Goal: Information Seeking & Learning: Learn about a topic

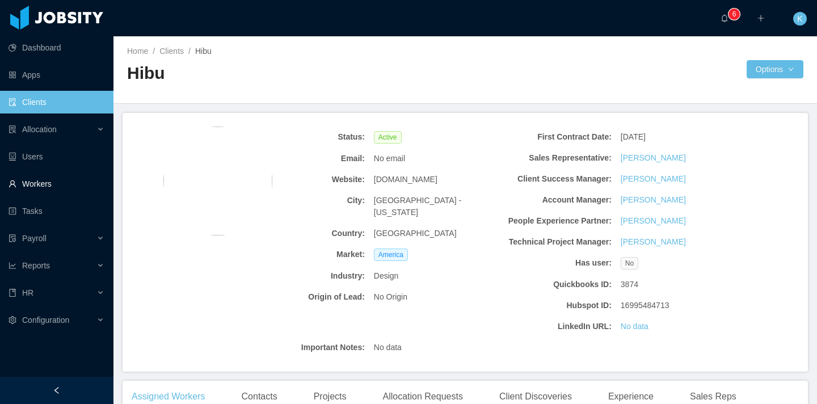
click at [41, 185] on link "Workers" at bounding box center [57, 183] width 96 height 23
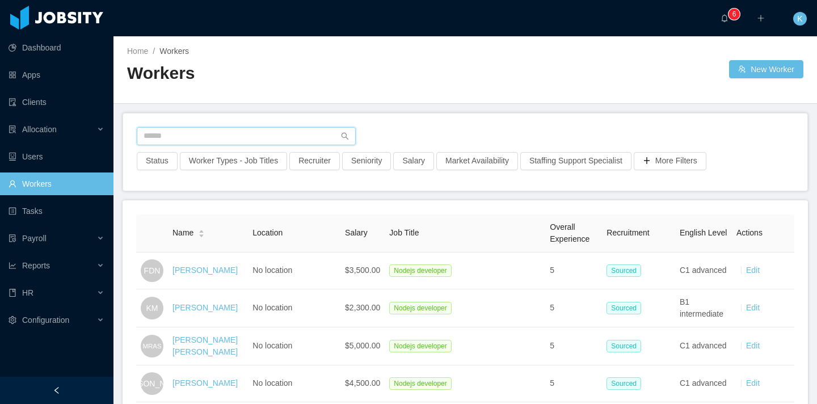
click at [179, 138] on input "text" at bounding box center [246, 136] width 219 height 18
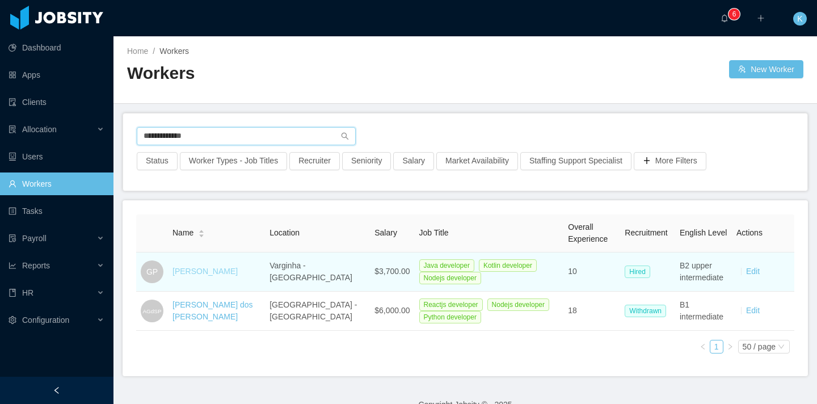
type input "**********"
click at [196, 271] on link "[PERSON_NAME]" at bounding box center [204, 271] width 65 height 9
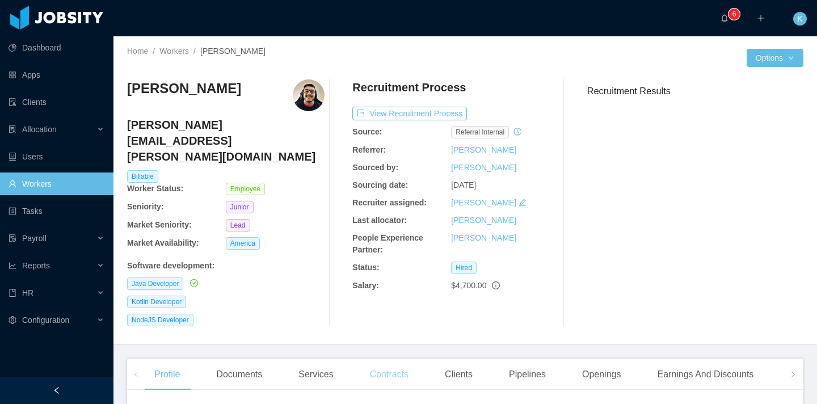
click at [395, 358] on div "Contracts" at bounding box center [389, 374] width 57 height 32
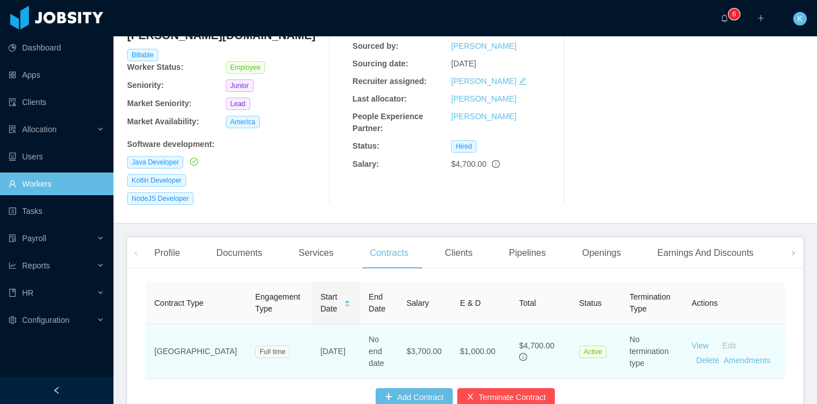
scroll to position [128, 0]
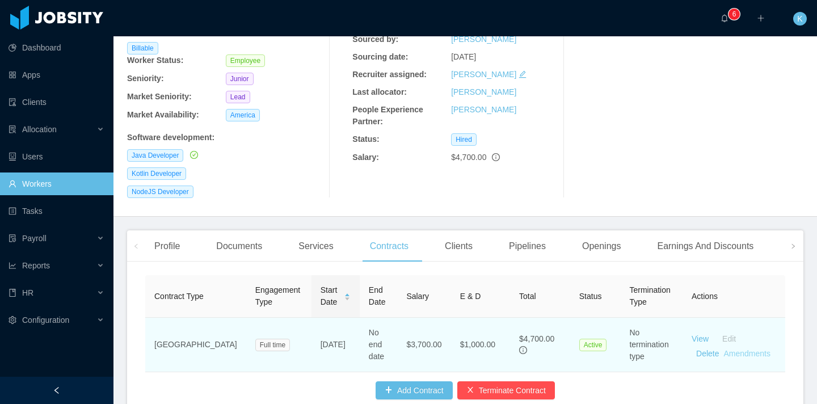
click at [751, 349] on link "Amendments" at bounding box center [746, 353] width 46 height 9
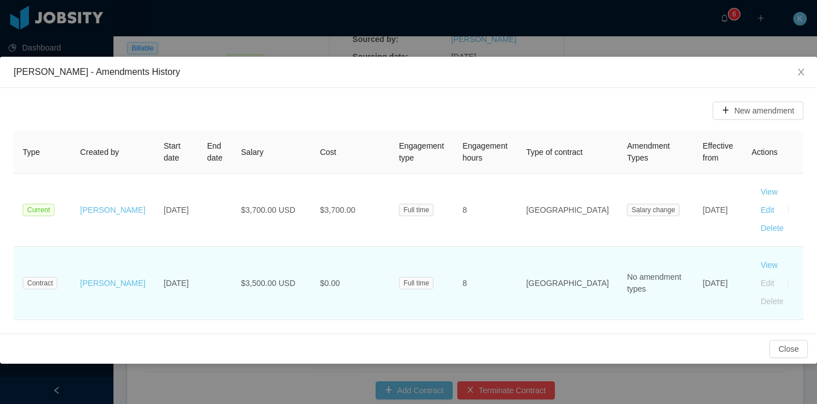
drag, startPoint x: 710, startPoint y: 284, endPoint x: 679, endPoint y: 249, distance: 45.8
click at [693, 249] on td "[DATE]" at bounding box center [717, 283] width 49 height 73
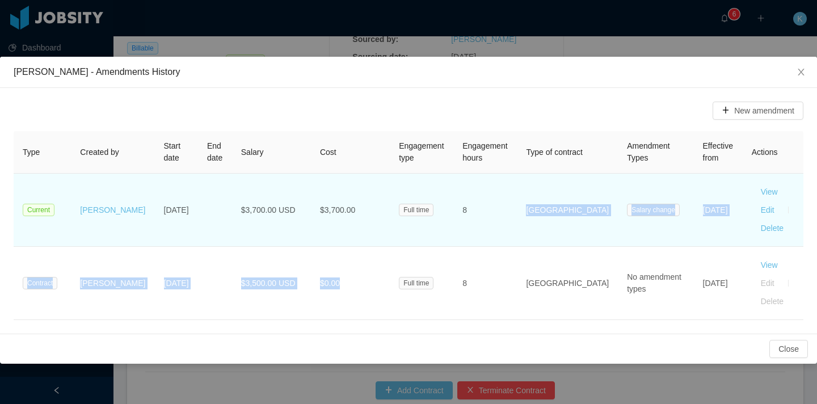
drag, startPoint x: 422, startPoint y: 260, endPoint x: 492, endPoint y: 245, distance: 70.7
click at [492, 245] on tbody "Current [PERSON_NAME] [DATE] $3,700.00 USD $3,700.00 Full time 8 [GEOGRAPHIC_DA…" at bounding box center [408, 247] width 789 height 146
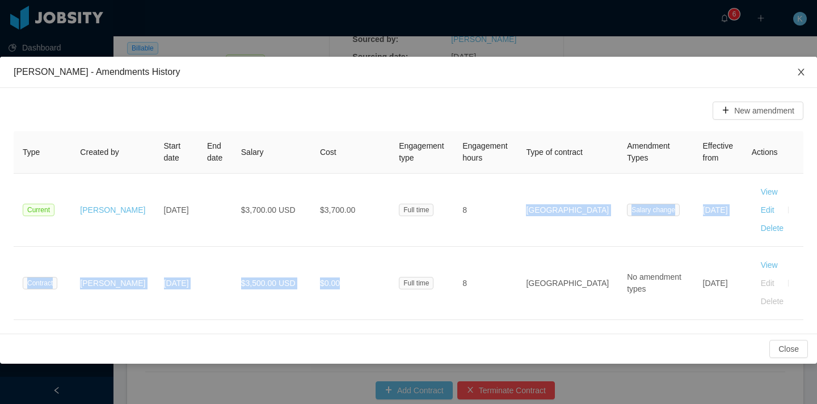
click at [803, 71] on icon "icon: close" at bounding box center [800, 71] width 9 height 9
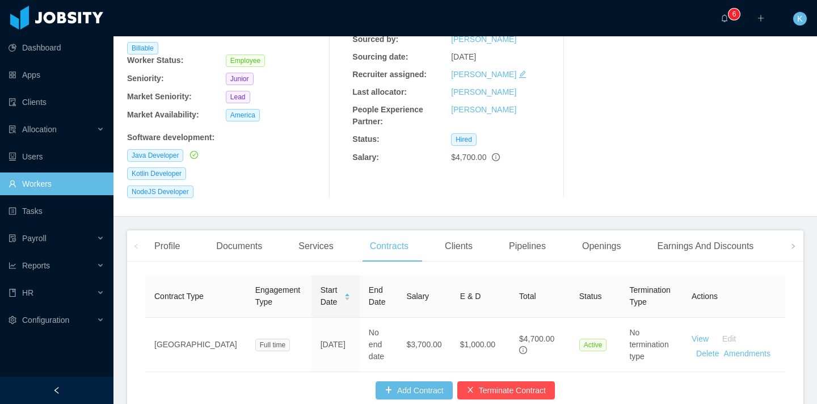
click at [716, 232] on div "Profile Documents Services Contracts Clients Pipelines Openings Earnings And Di…" at bounding box center [465, 323] width 676 height 187
click at [712, 230] on div "Earnings And Discounts" at bounding box center [705, 246] width 115 height 32
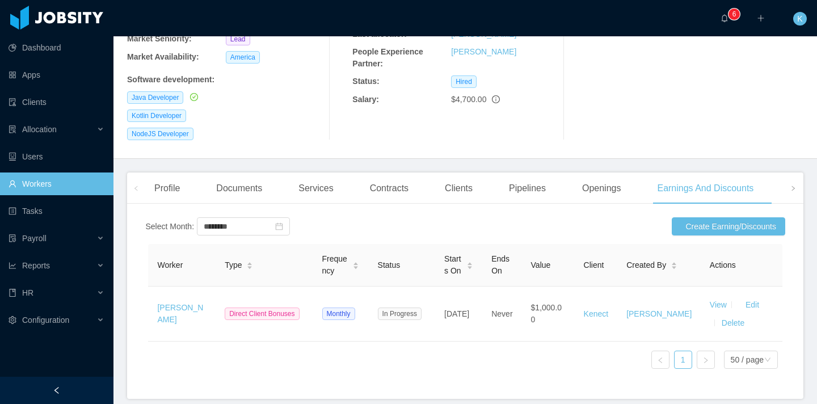
scroll to position [222, 0]
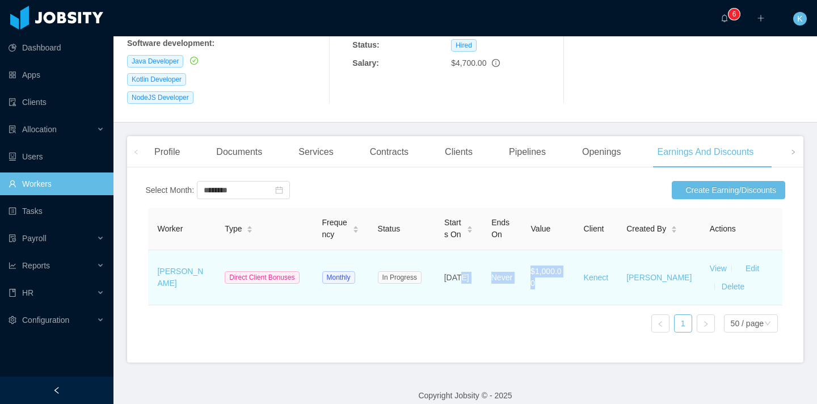
drag, startPoint x: 460, startPoint y: 257, endPoint x: 554, endPoint y: 260, distance: 94.2
click at [554, 260] on tr "[PERSON_NAME] Direct Client Bonuses Monthly In Progress [DATE] Never $1,000.00 …" at bounding box center [465, 277] width 634 height 55
click at [554, 260] on td "$1,000.00" at bounding box center [547, 277] width 53 height 55
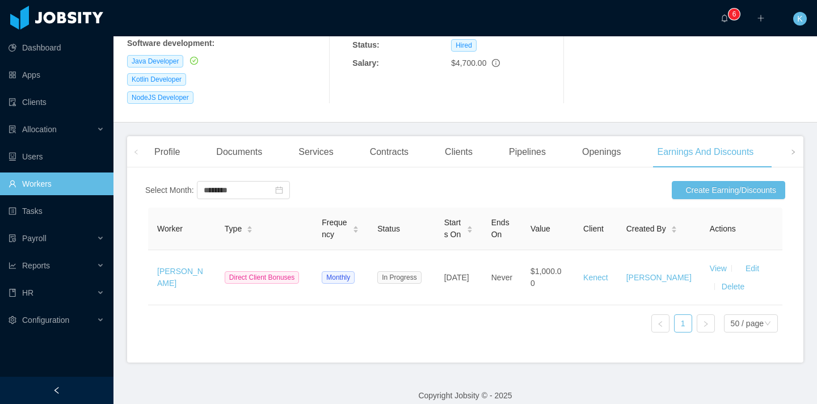
click at [133, 145] on span at bounding box center [136, 152] width 7 height 14
click at [382, 136] on div "Contracts" at bounding box center [389, 152] width 57 height 32
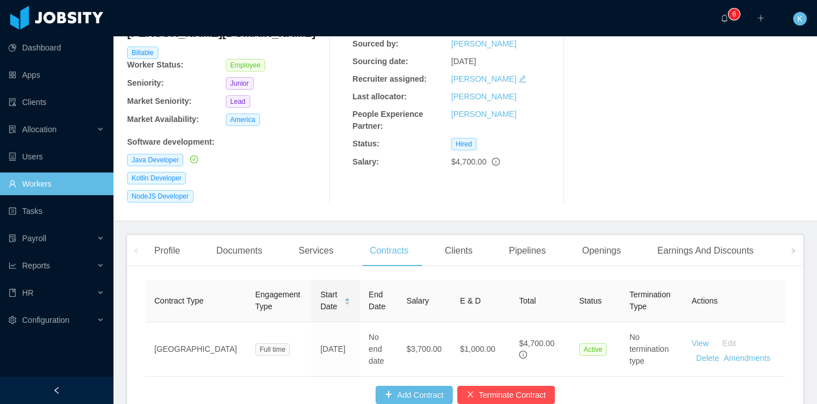
scroll to position [171, 0]
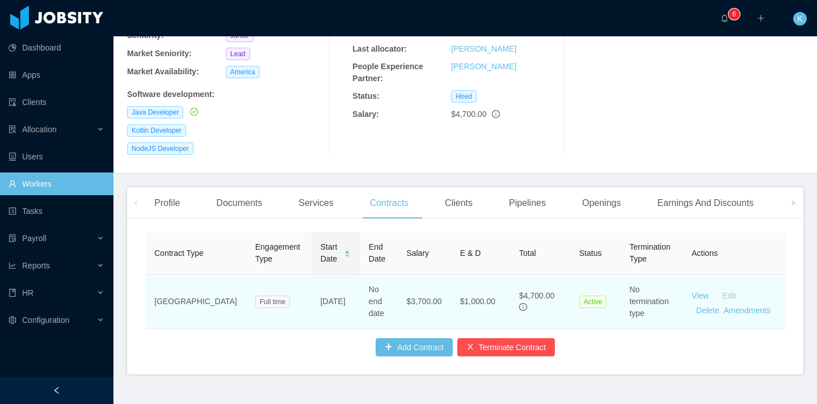
drag, startPoint x: 290, startPoint y: 282, endPoint x: 276, endPoint y: 279, distance: 14.0
click at [311, 279] on td "[DATE]" at bounding box center [335, 301] width 48 height 54
click at [311, 281] on td "[DATE]" at bounding box center [335, 301] width 48 height 54
drag, startPoint x: 276, startPoint y: 281, endPoint x: 307, endPoint y: 285, distance: 31.4
click at [311, 285] on td "[DATE]" at bounding box center [335, 301] width 48 height 54
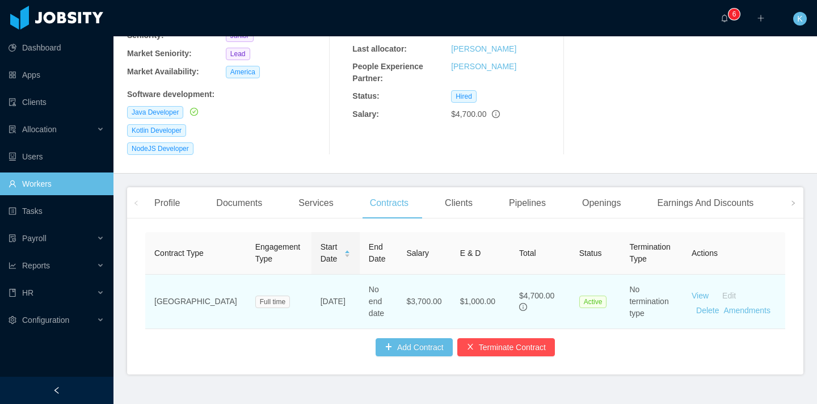
click at [311, 285] on td "[DATE]" at bounding box center [335, 301] width 48 height 54
drag, startPoint x: 293, startPoint y: 282, endPoint x: 279, endPoint y: 281, distance: 14.3
click at [311, 281] on td "[DATE]" at bounding box center [335, 301] width 48 height 54
drag, startPoint x: 278, startPoint y: 280, endPoint x: 306, endPoint y: 290, distance: 29.4
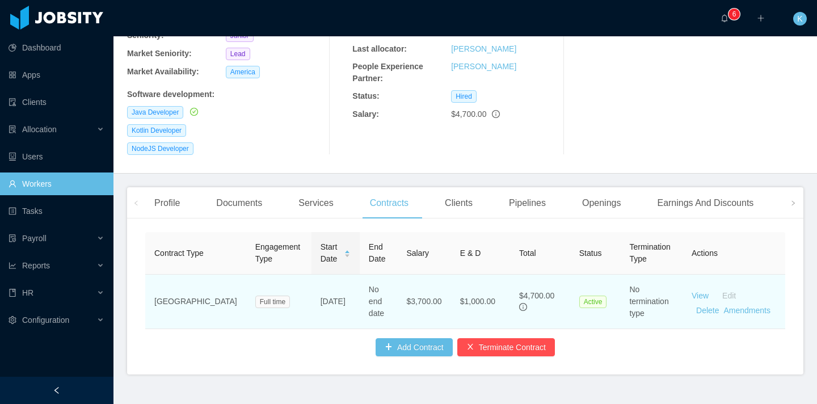
click at [311, 290] on td "[DATE]" at bounding box center [335, 301] width 48 height 54
click at [311, 289] on td "[DATE]" at bounding box center [335, 301] width 48 height 54
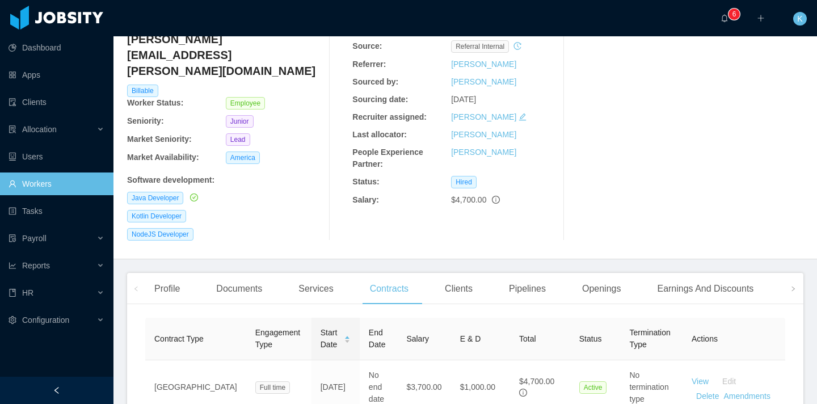
scroll to position [96, 0]
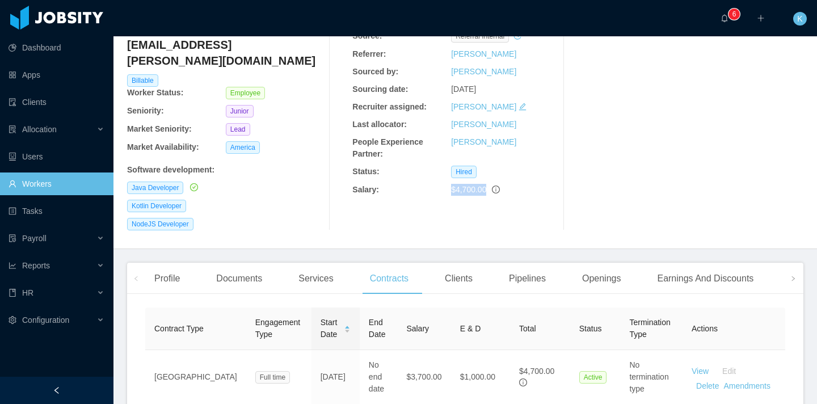
drag, startPoint x: 445, startPoint y: 192, endPoint x: 539, endPoint y: 184, distance: 93.9
click at [539, 184] on div "Salary: $4,700.00" at bounding box center [450, 190] width 197 height 12
click at [538, 184] on div "$4,700.00" at bounding box center [500, 190] width 99 height 12
click at [496, 210] on div "Home / Workers / [PERSON_NAME] / Options [PERSON_NAME] [PERSON_NAME][EMAIL_ADDR…" at bounding box center [464, 94] width 703 height 308
drag, startPoint x: 472, startPoint y: 193, endPoint x: 432, endPoint y: 192, distance: 40.3
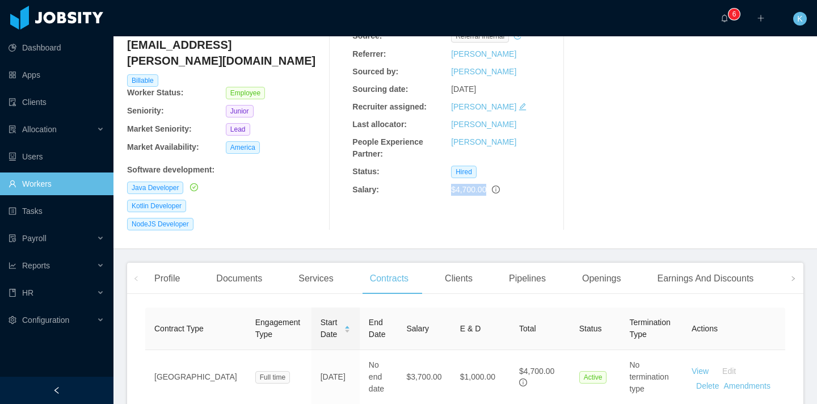
click at [432, 192] on div "Salary: $4,700.00" at bounding box center [450, 190] width 197 height 12
click at [432, 192] on div "Salary:" at bounding box center [401, 190] width 99 height 12
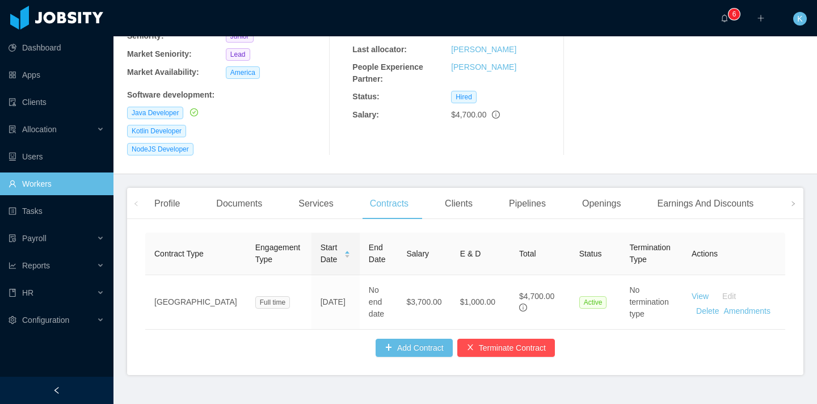
scroll to position [171, 0]
click at [73, 180] on link "Workers" at bounding box center [57, 183] width 96 height 23
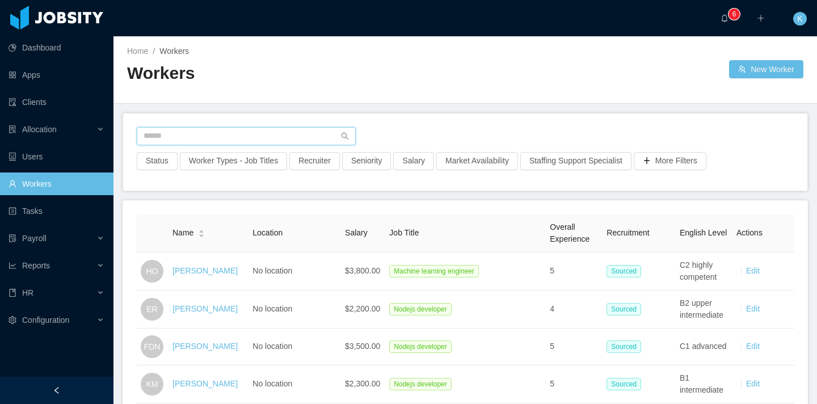
click at [205, 134] on input "text" at bounding box center [246, 136] width 219 height 18
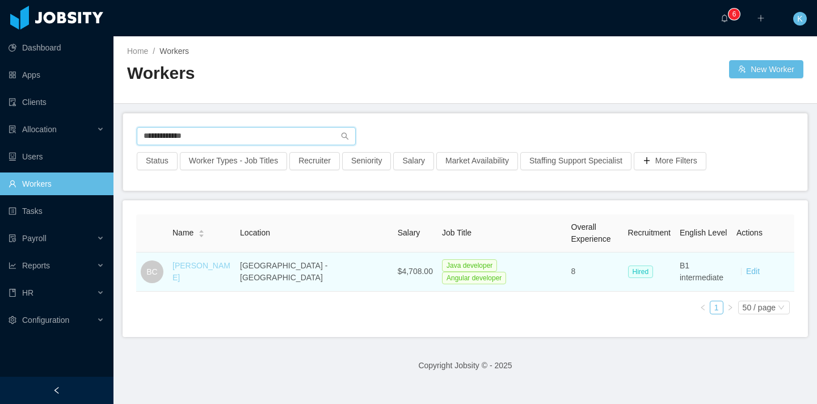
type input "**********"
click at [201, 271] on link "[PERSON_NAME]" at bounding box center [201, 271] width 58 height 21
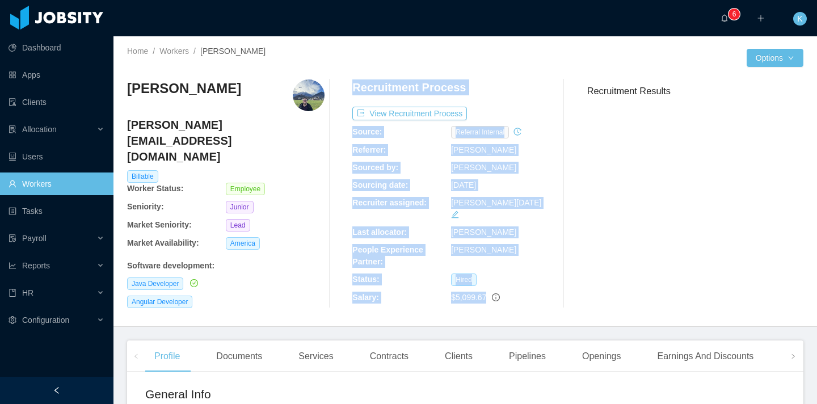
drag, startPoint x: 336, startPoint y: 286, endPoint x: 566, endPoint y: 293, distance: 230.3
click at [566, 293] on div "[PERSON_NAME] [PERSON_NAME][EMAIL_ADDRESS][DOMAIN_NAME] Billable Worker Status:…" at bounding box center [465, 193] width 676 height 247
click at [532, 291] on div "$5,099.67" at bounding box center [500, 297] width 99 height 12
drag, startPoint x: 516, startPoint y: 286, endPoint x: 335, endPoint y: 113, distance: 250.3
click at [335, 113] on div "[PERSON_NAME] [PERSON_NAME][EMAIL_ADDRESS][DOMAIN_NAME] Billable Worker Status:…" at bounding box center [465, 193] width 676 height 229
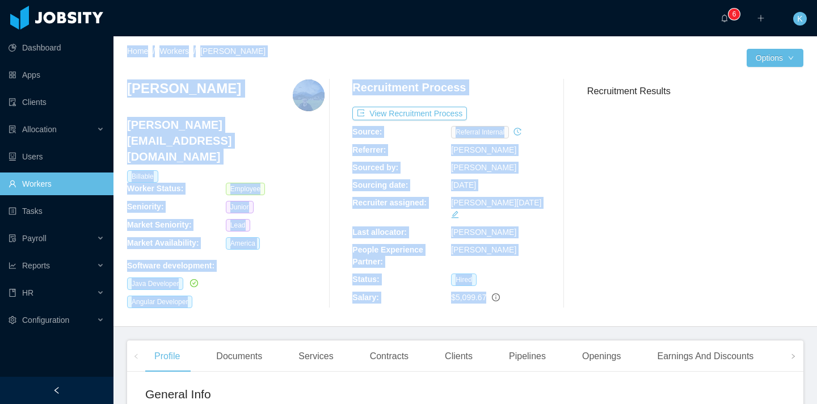
drag, startPoint x: 122, startPoint y: 48, endPoint x: 559, endPoint y: 295, distance: 502.0
click at [559, 294] on div "Home / Workers / [PERSON_NAME] / Options [PERSON_NAME] [PERSON_NAME][EMAIL_ADDR…" at bounding box center [464, 181] width 703 height 290
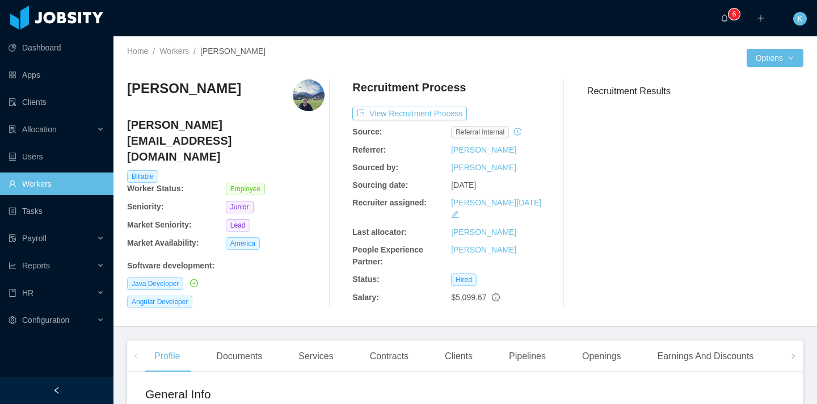
click at [559, 295] on div "[PERSON_NAME] [PERSON_NAME][EMAIL_ADDRESS][DOMAIN_NAME] Billable Worker Status:…" at bounding box center [465, 193] width 676 height 247
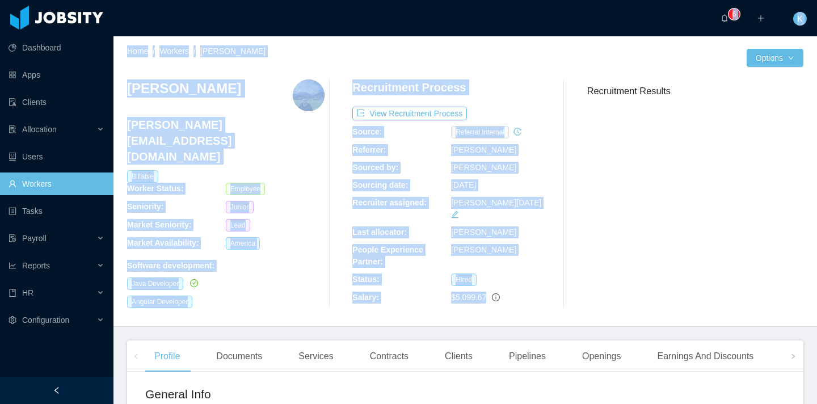
drag, startPoint x: 527, startPoint y: 297, endPoint x: 123, endPoint y: 36, distance: 481.1
click at [123, 35] on section "··· 0 1 2 3 4 5 6 7 8 9 0 1 2 3 4 5 6 7 8 9 0 1 2 3 4 5 6 7 8 9 ··· ··· K ··· H…" at bounding box center [464, 202] width 703 height 404
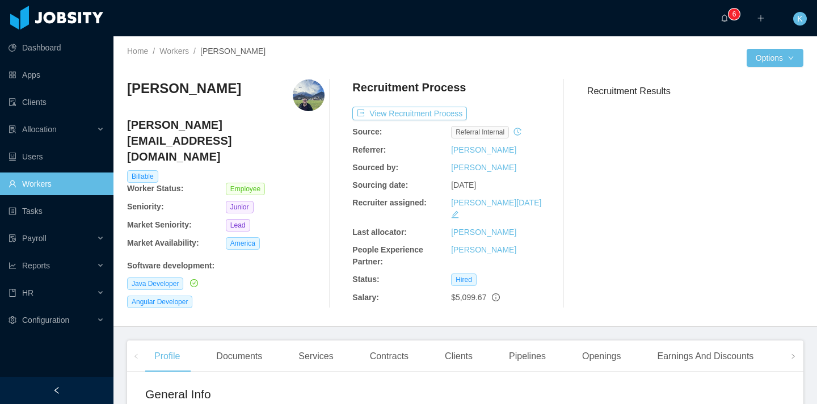
click at [116, 50] on div "Home / Workers / [PERSON_NAME] / Options [PERSON_NAME] [PERSON_NAME][EMAIL_ADDR…" at bounding box center [464, 181] width 703 height 290
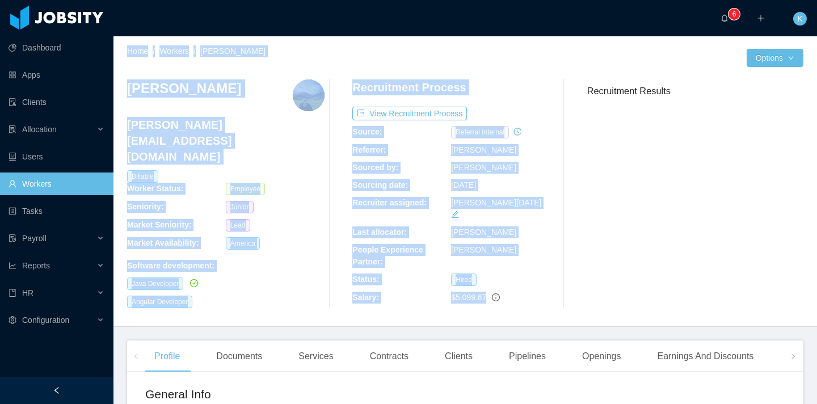
drag, startPoint x: 117, startPoint y: 48, endPoint x: 545, endPoint y: 296, distance: 495.4
click at [545, 296] on div "Home / Workers / [PERSON_NAME] / Options [PERSON_NAME] [PERSON_NAME][EMAIL_ADDR…" at bounding box center [464, 181] width 703 height 290
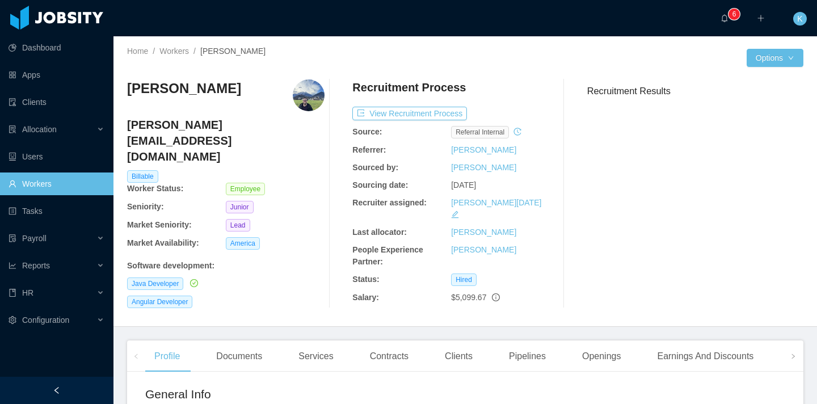
click at [545, 296] on div "[PERSON_NAME] [PERSON_NAME][EMAIL_ADDRESS][DOMAIN_NAME] Billable Worker Status:…" at bounding box center [465, 193] width 676 height 247
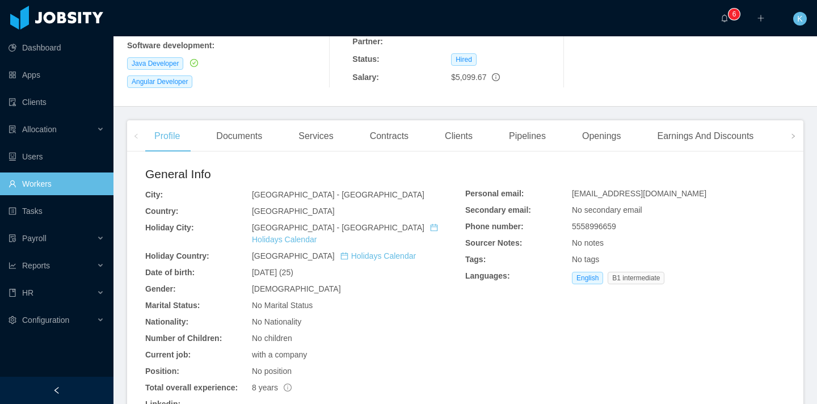
scroll to position [221, 0]
click at [399, 121] on div "Contracts" at bounding box center [389, 135] width 57 height 32
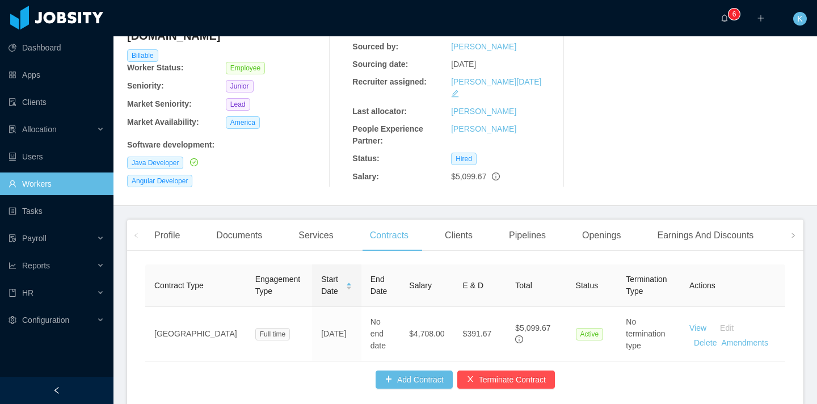
scroll to position [168, 0]
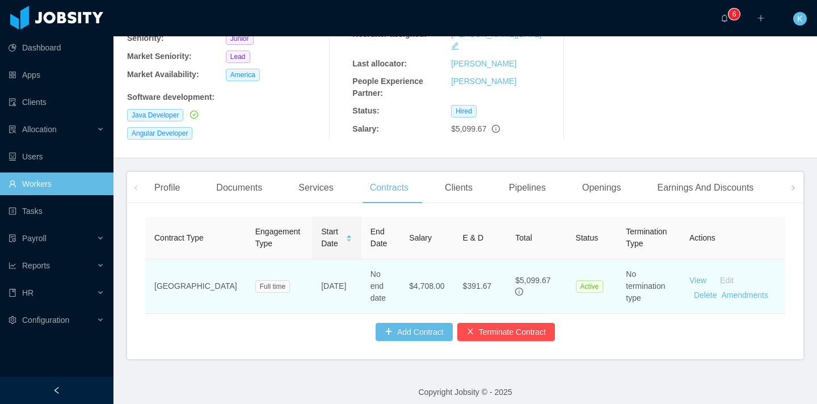
drag, startPoint x: 275, startPoint y: 278, endPoint x: 327, endPoint y: 273, distance: 51.9
click at [327, 273] on tr "USA Full time [DATE] No end date $4,708.00 $391.67 $5,099.67 Active No terminat…" at bounding box center [465, 286] width 640 height 54
click at [361, 273] on td "No end date" at bounding box center [380, 286] width 39 height 54
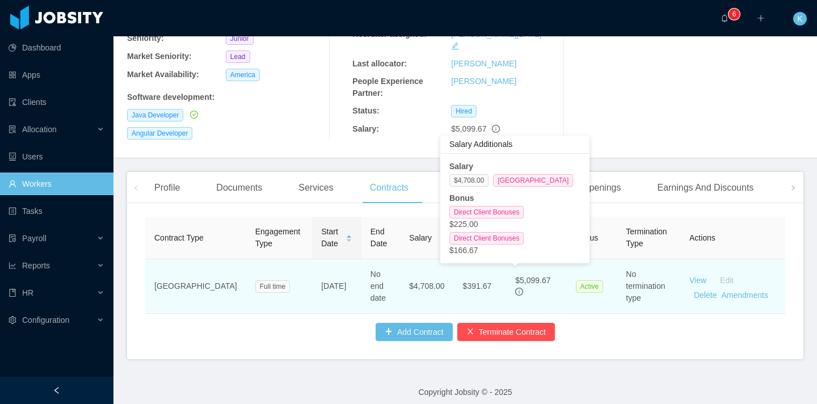
click at [515, 287] on icon "info-circle" at bounding box center [519, 291] width 8 height 8
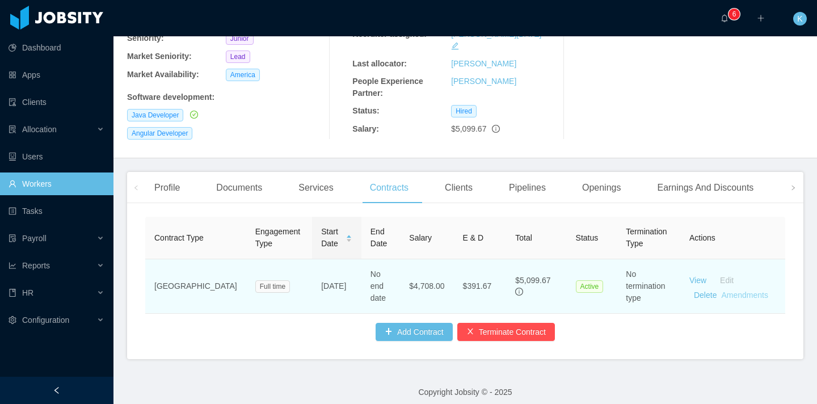
click at [731, 290] on link "Amendments" at bounding box center [744, 294] width 46 height 9
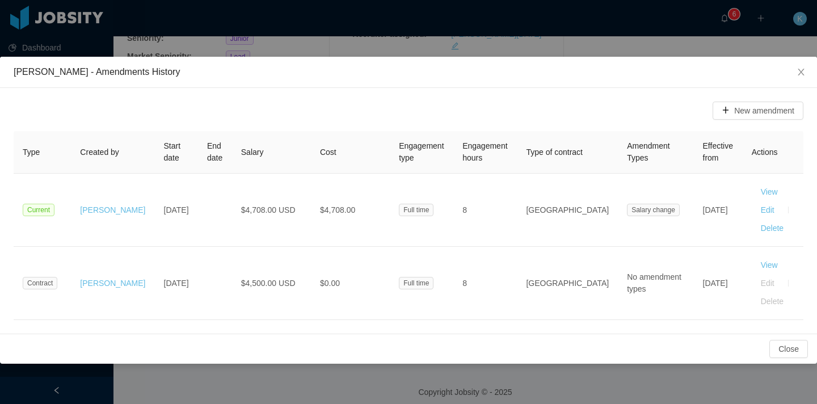
click at [275, 49] on div "[PERSON_NAME] - Amendments History New amendment Type Created by Start date End…" at bounding box center [408, 202] width 817 height 404
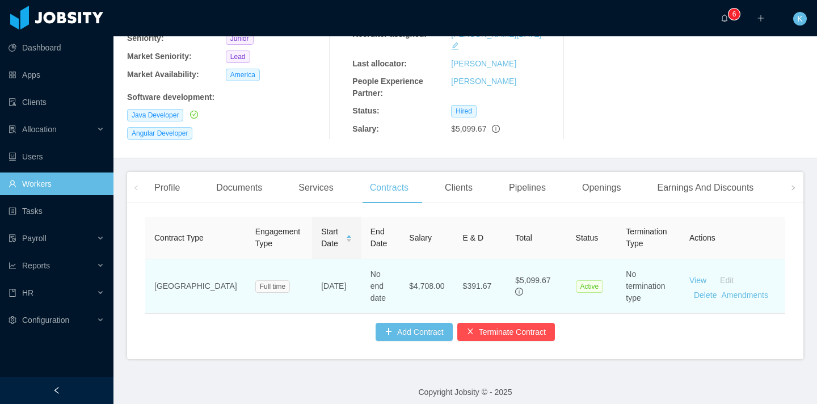
drag, startPoint x: 497, startPoint y: 274, endPoint x: 459, endPoint y: 273, distance: 38.6
click at [459, 273] on tr "USA Full time [DATE] No end date $4,708.00 $391.67 $5,099.67 Active No terminat…" at bounding box center [465, 286] width 640 height 54
click at [735, 290] on link "Amendments" at bounding box center [744, 294] width 46 height 9
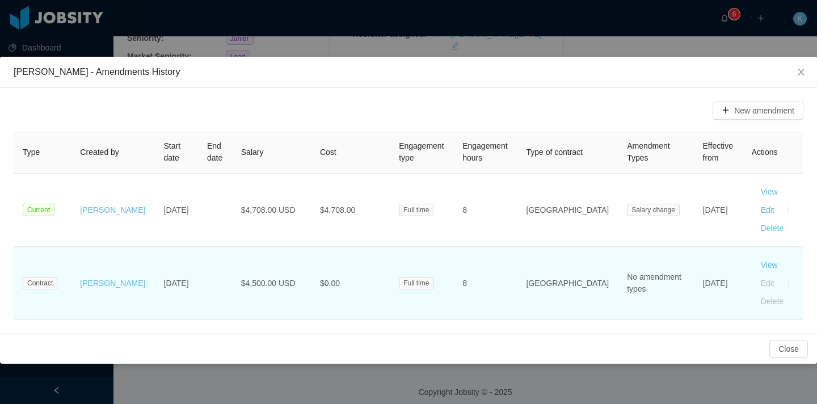
drag, startPoint x: 241, startPoint y: 280, endPoint x: 667, endPoint y: 307, distance: 426.7
click at [667, 307] on tr "Contract [PERSON_NAME] [DATE] $4,500.00 USD $0.00 Full time 8 [GEOGRAPHIC_DATA]…" at bounding box center [408, 283] width 789 height 73
click at [693, 307] on td "[DATE]" at bounding box center [717, 283] width 49 height 73
drag, startPoint x: 703, startPoint y: 281, endPoint x: 691, endPoint y: 261, distance: 23.4
click at [693, 261] on td "[DATE]" at bounding box center [717, 283] width 49 height 73
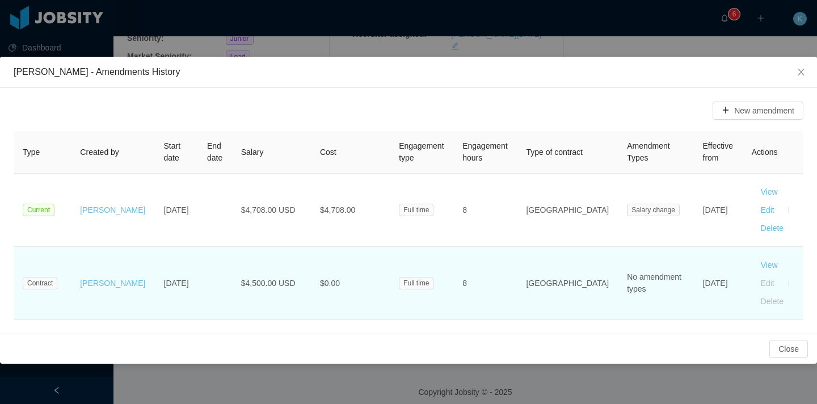
click at [693, 261] on td "[DATE]" at bounding box center [717, 283] width 49 height 73
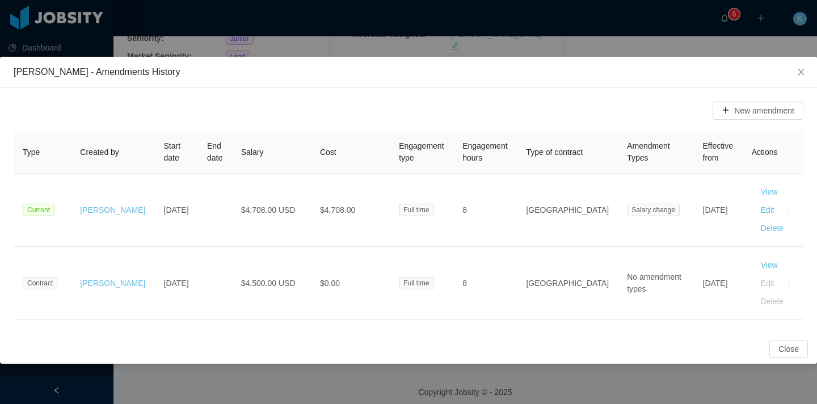
click at [322, 46] on div "[PERSON_NAME] - Amendments History New amendment Type Created by Start date End…" at bounding box center [408, 202] width 817 height 404
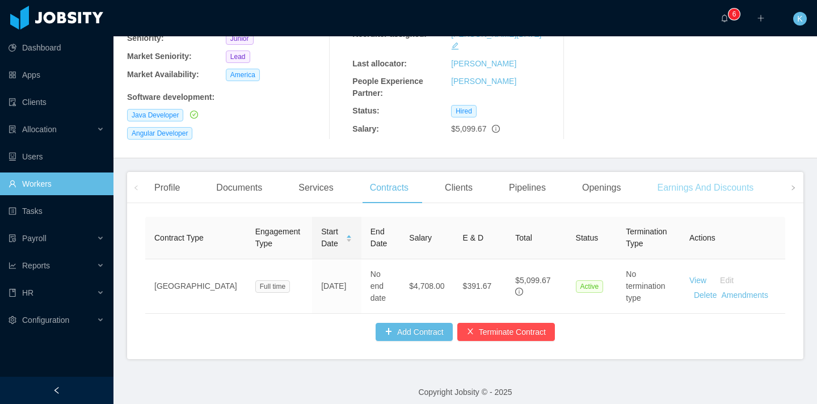
click at [728, 175] on div "Earnings And Discounts" at bounding box center [705, 188] width 115 height 32
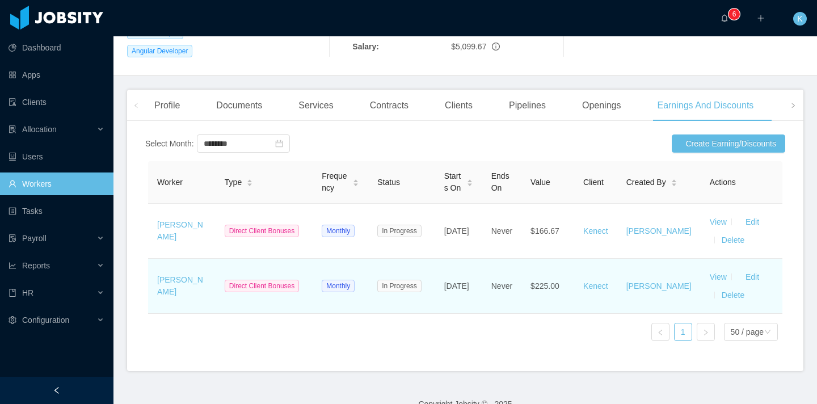
scroll to position [243, 0]
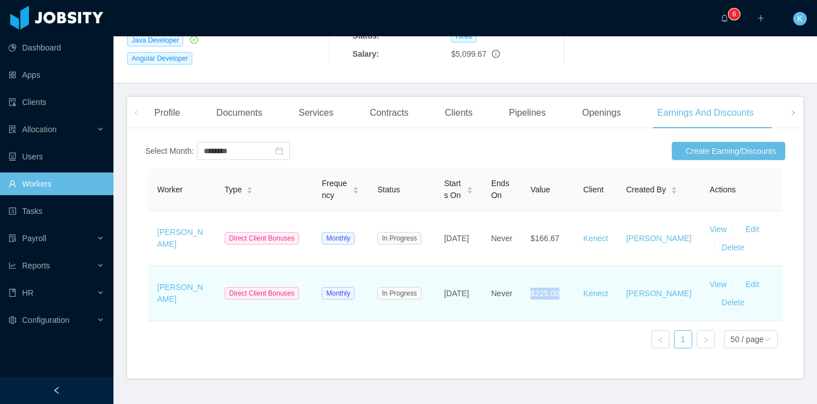
drag, startPoint x: 565, startPoint y: 298, endPoint x: 539, endPoint y: 265, distance: 41.5
click at [539, 266] on td "$225.00" at bounding box center [547, 293] width 53 height 55
drag, startPoint x: 489, startPoint y: 302, endPoint x: 483, endPoint y: 263, distance: 39.5
click at [482, 266] on td "[DATE]" at bounding box center [458, 293] width 47 height 55
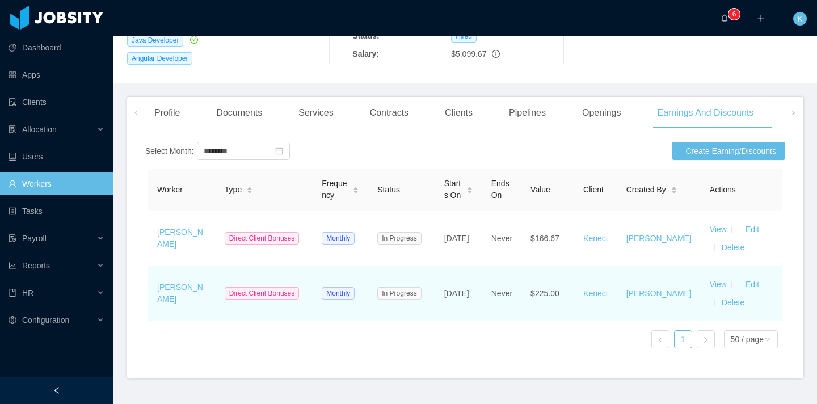
click at [482, 266] on td "[DATE]" at bounding box center [458, 293] width 47 height 55
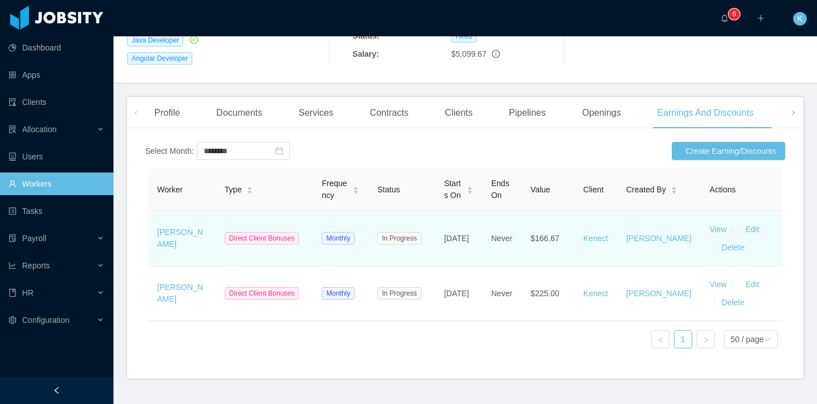
drag, startPoint x: 467, startPoint y: 304, endPoint x: 462, endPoint y: 227, distance: 77.2
click at [462, 227] on tbody "[PERSON_NAME] Direct Client Bonuses Monthly In Progress [DATE] Never $166.67 Ke…" at bounding box center [465, 266] width 634 height 110
click at [462, 234] on span "[DATE]" at bounding box center [456, 238] width 25 height 9
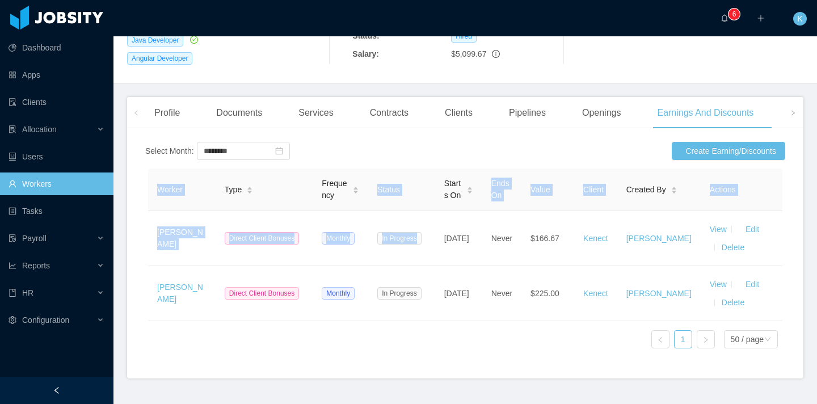
drag, startPoint x: 455, startPoint y: 226, endPoint x: 514, endPoint y: 382, distance: 166.2
click at [514, 378] on div "Select Month: ******** Create Earning/Discounts Worker Type Frequency Status St…" at bounding box center [465, 257] width 676 height 241
click at [513, 378] on div "Select Month: ******** Create Earning/Discounts Worker Type Frequency Status St…" at bounding box center [465, 257] width 676 height 241
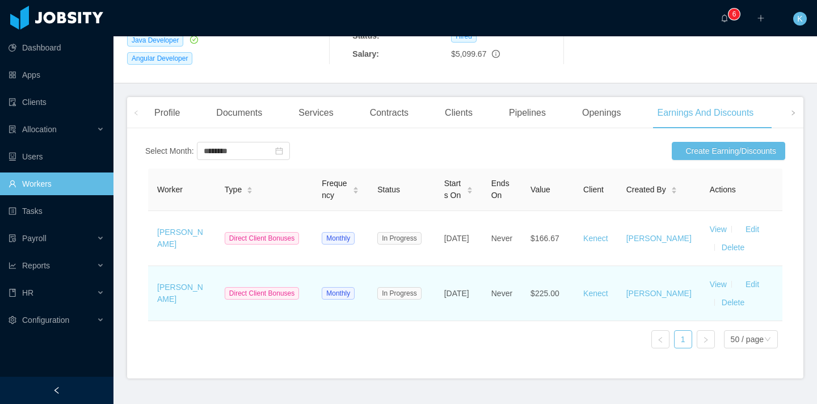
click at [512, 289] on span "Never" at bounding box center [501, 293] width 21 height 9
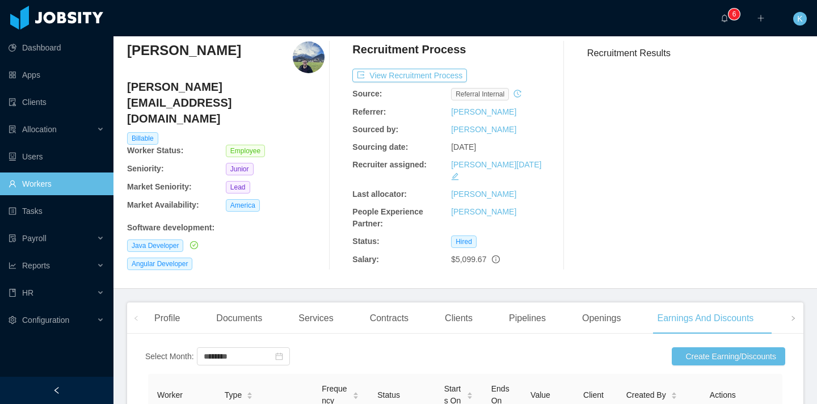
scroll to position [0, 0]
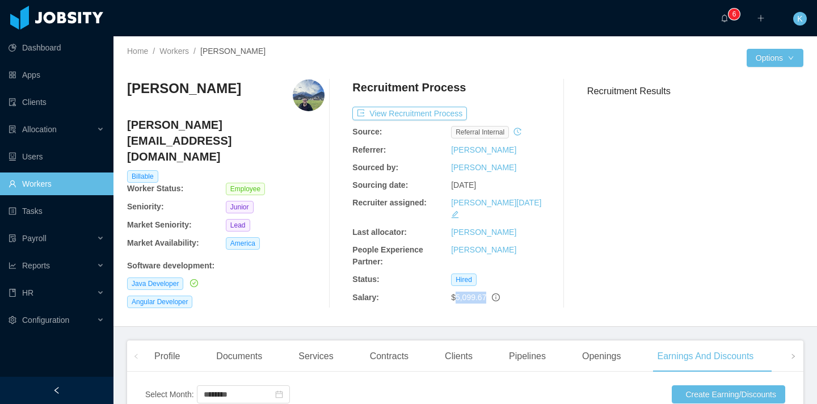
drag, startPoint x: 450, startPoint y: 289, endPoint x: 504, endPoint y: 290, distance: 53.3
click at [504, 291] on div "$5,099.67" at bounding box center [500, 297] width 99 height 12
drag, startPoint x: 503, startPoint y: 289, endPoint x: 432, endPoint y: 284, distance: 71.7
click at [432, 291] on div "Salary: $5,099.67" at bounding box center [450, 297] width 197 height 12
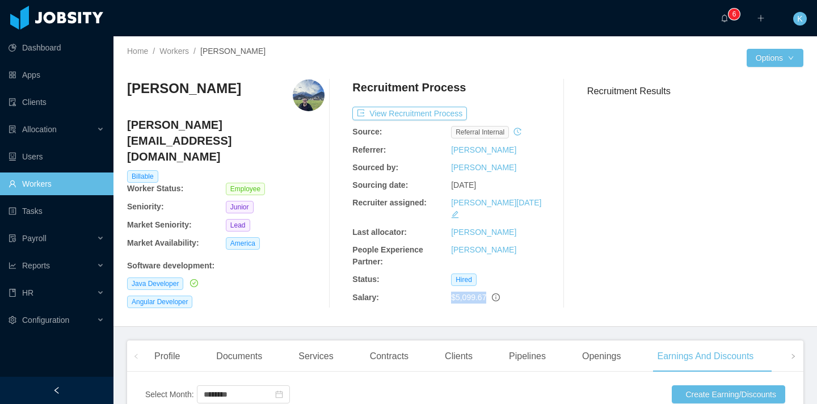
click at [430, 291] on div "Salary:" at bounding box center [401, 297] width 99 height 12
drag, startPoint x: 429, startPoint y: 282, endPoint x: 536, endPoint y: 281, distance: 106.6
click at [536, 291] on div "Salary: $5,099.67" at bounding box center [450, 297] width 197 height 12
click at [536, 291] on div "$5,099.67" at bounding box center [500, 297] width 99 height 12
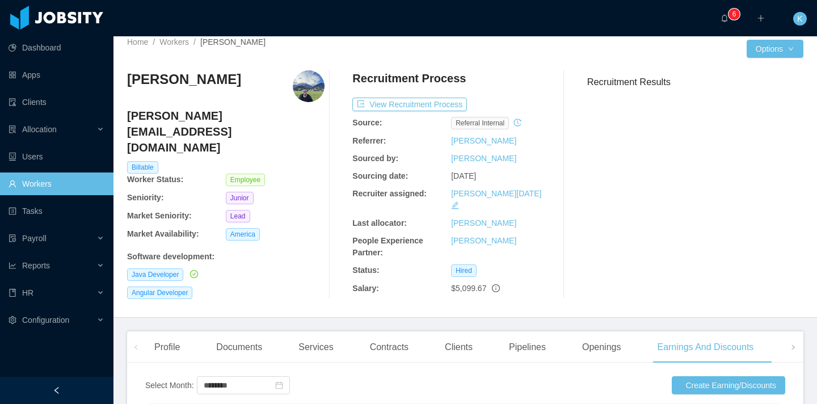
scroll to position [18, 0]
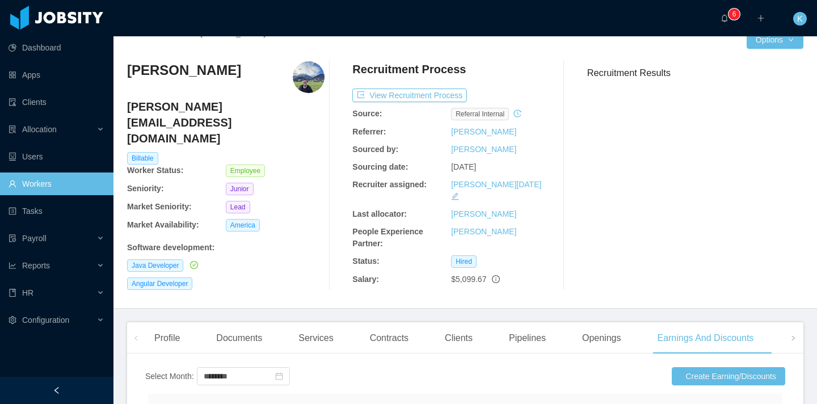
click at [42, 181] on link "Workers" at bounding box center [57, 183] width 96 height 23
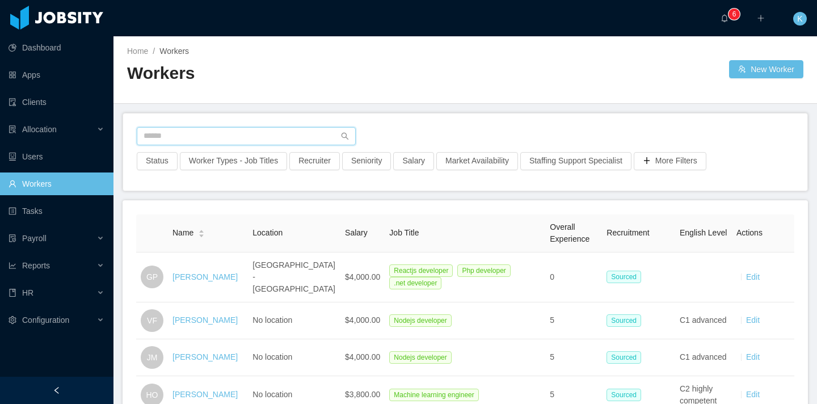
click at [199, 139] on input "text" at bounding box center [246, 136] width 219 height 18
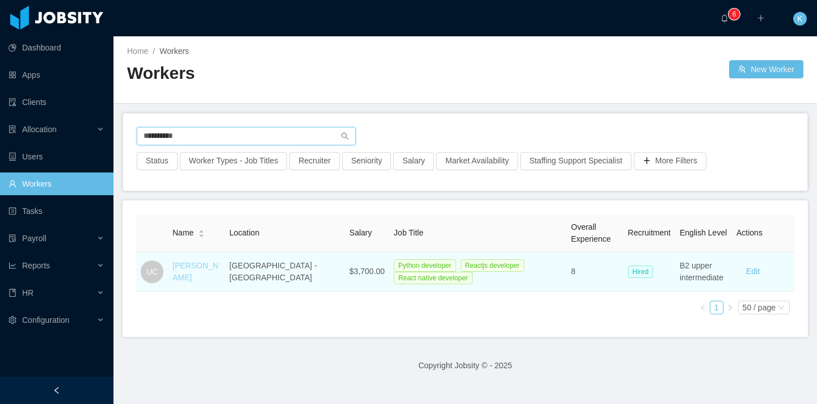
type input "**********"
click at [183, 269] on link "[PERSON_NAME]" at bounding box center [195, 271] width 46 height 21
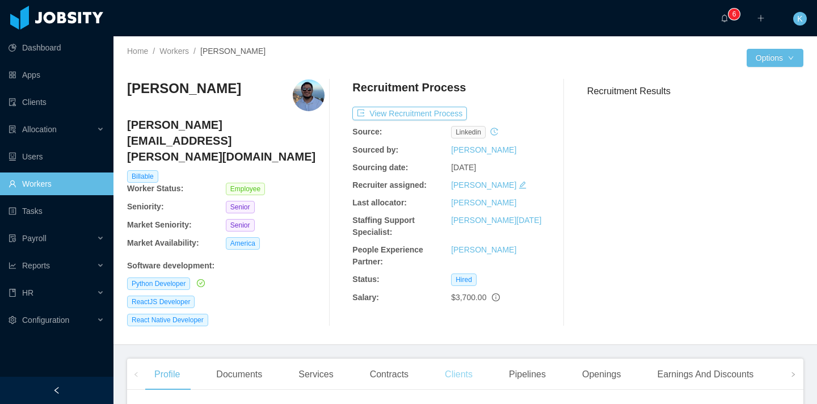
click at [473, 358] on div "Clients" at bounding box center [458, 374] width 46 height 32
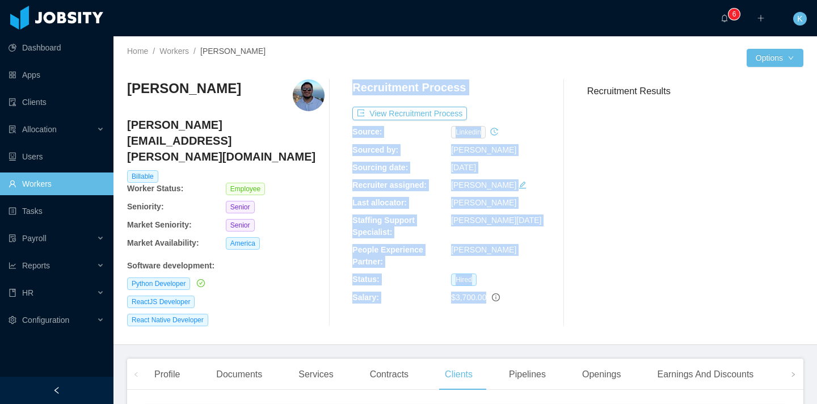
drag, startPoint x: 531, startPoint y: 298, endPoint x: 345, endPoint y: 135, distance: 247.6
click at [345, 135] on div "[PERSON_NAME] [PERSON_NAME][EMAIL_ADDRESS][PERSON_NAME][DOMAIN_NAME] Billable W…" at bounding box center [465, 202] width 676 height 247
click at [345, 135] on div at bounding box center [338, 202] width 28 height 247
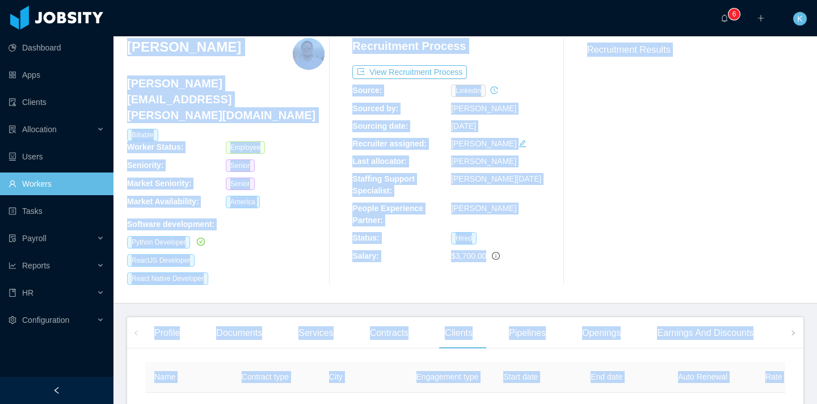
scroll to position [179, 0]
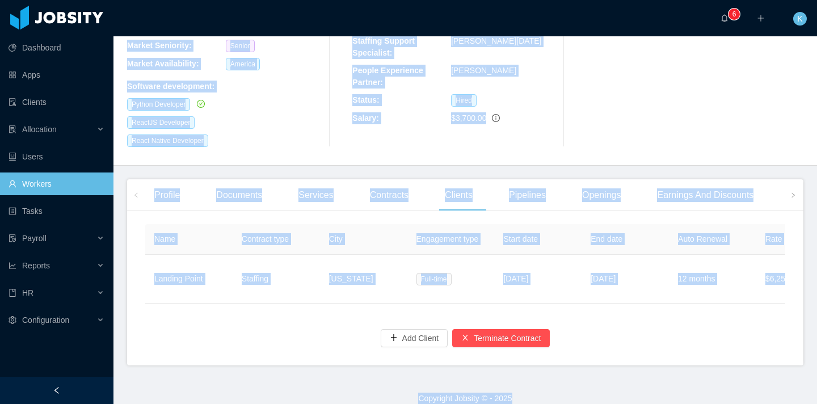
drag, startPoint x: 128, startPoint y: 91, endPoint x: 602, endPoint y: 386, distance: 558.0
click at [602, 225] on main "Home / Workers / [PERSON_NAME] / Options [PERSON_NAME] [PERSON_NAME][EMAIL_ADDR…" at bounding box center [464, 40] width 703 height 367
click at [602, 386] on footer "Copyright Jobsity © - 2025" at bounding box center [464, 398] width 703 height 39
drag, startPoint x: 119, startPoint y: 49, endPoint x: 617, endPoint y: 389, distance: 603.0
click at [617, 225] on main "Home / Workers / [PERSON_NAME] / Options [PERSON_NAME] [PERSON_NAME][EMAIL_ADDR…" at bounding box center [464, 40] width 703 height 367
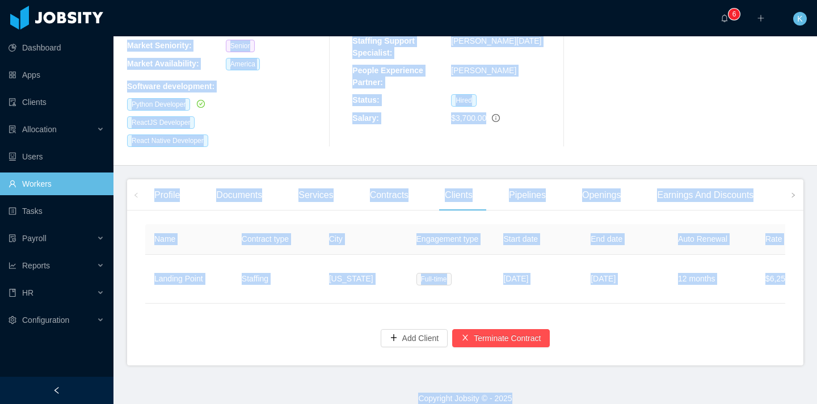
click at [617, 389] on footer "Copyright Jobsity © - 2025" at bounding box center [464, 398] width 703 height 39
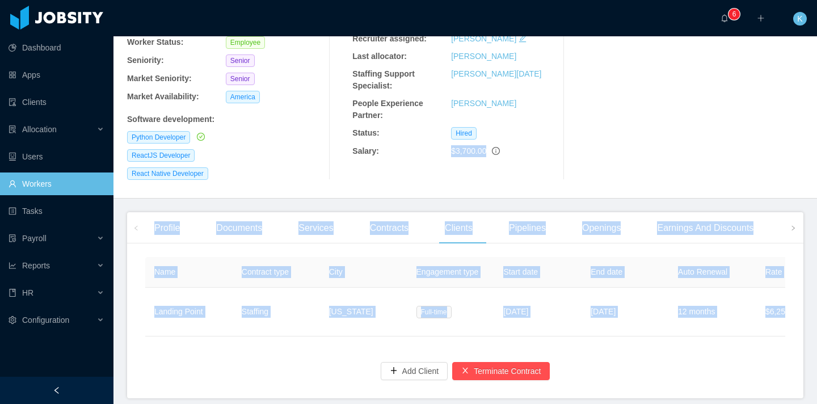
scroll to position [0, 0]
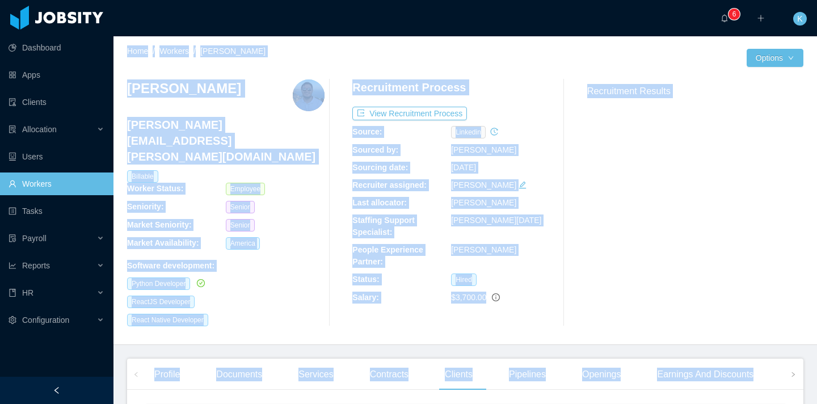
drag, startPoint x: 616, startPoint y: 388, endPoint x: 164, endPoint y: -5, distance: 599.7
click at [164, 0] on html "Dashboard Apps Clients Allocation Users Workers Tasks Payroll Reports HR Config…" at bounding box center [408, 202] width 817 height 404
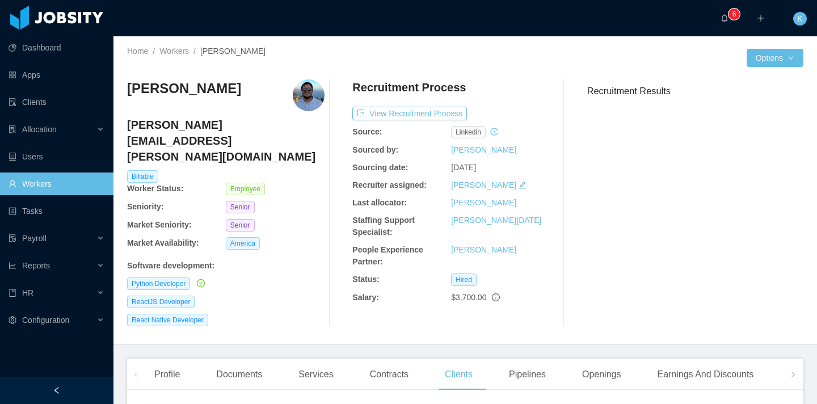
click at [137, 10] on div "··· 0 1 2 3 4 5 6 7 8 9 0 1 2 3 4 5 6 7 8 9 0 1 2 3 4 5 6 7 8 9 ··· ··· K ···" at bounding box center [408, 18] width 819 height 36
click at [1, 11] on div at bounding box center [56, 17] width 113 height 35
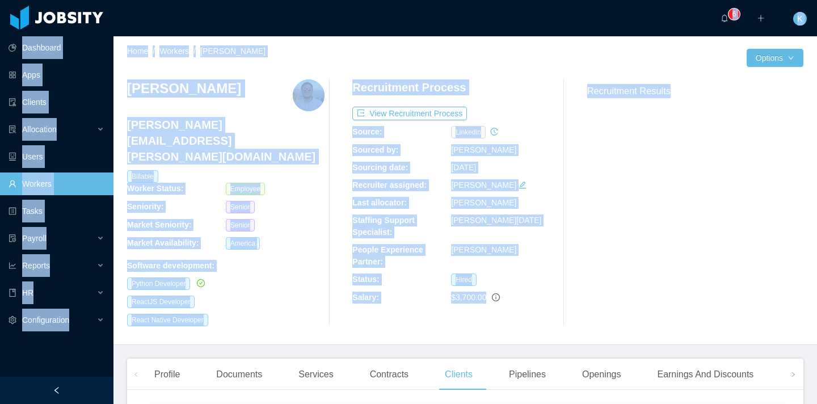
drag, startPoint x: 3, startPoint y: 12, endPoint x: 616, endPoint y: 244, distance: 655.4
click at [615, 246] on section "Dashboard Apps Clients Allocation Users Workers Tasks Payroll Reports HR Config…" at bounding box center [408, 202] width 817 height 404
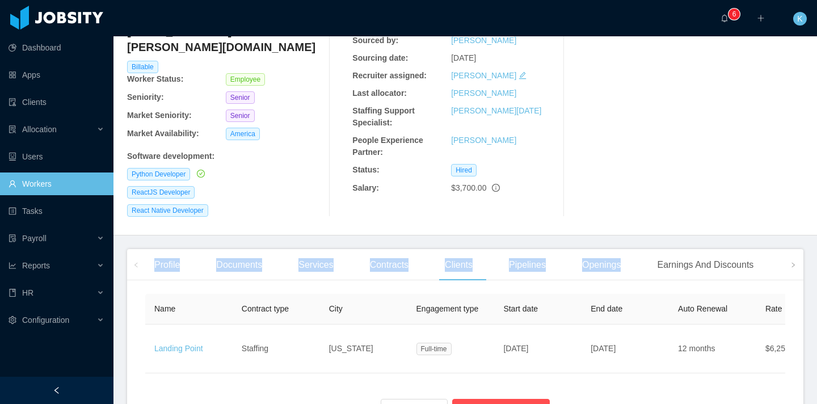
scroll to position [134, 0]
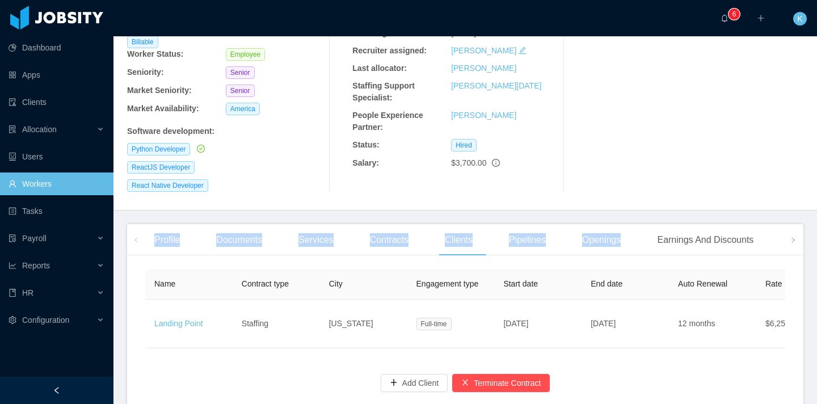
drag, startPoint x: 620, startPoint y: 228, endPoint x: 626, endPoint y: 217, distance: 12.7
click at [626, 217] on main "Home / Workers / [PERSON_NAME] / Options [PERSON_NAME] [PERSON_NAME][EMAIL_ADDR…" at bounding box center [464, 85] width 703 height 367
click at [696, 156] on div "Recruitment Results" at bounding box center [690, 68] width 225 height 247
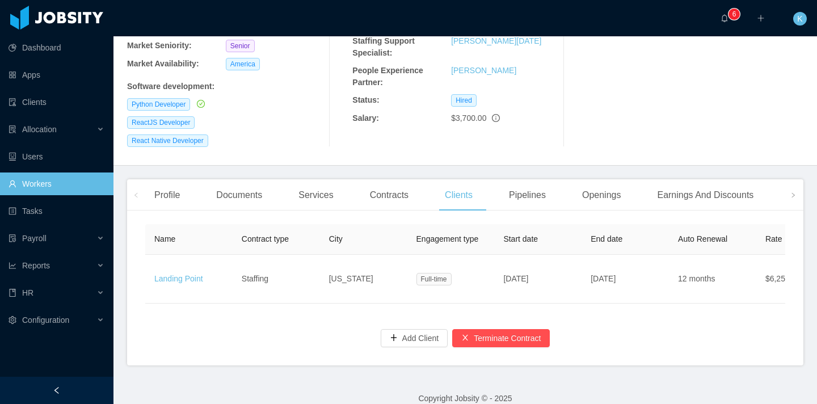
scroll to position [0, 0]
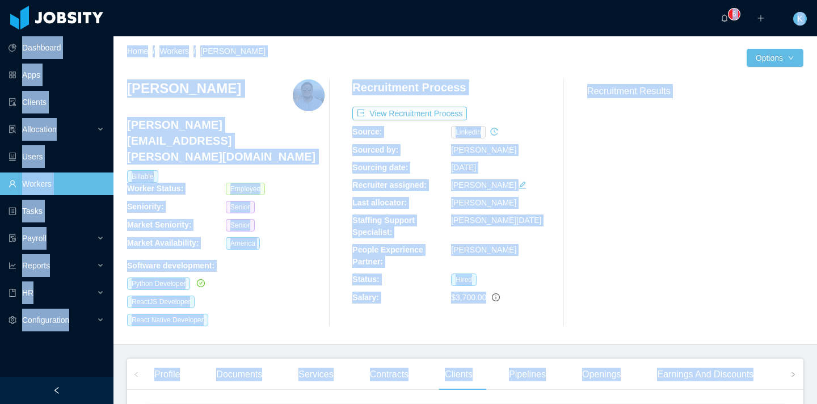
drag, startPoint x: 591, startPoint y: 377, endPoint x: 1, endPoint y: 2, distance: 698.4
click at [0, 0] on html "Dashboard Apps Clients Allocation Users Workers Tasks Payroll Reports HR Config…" at bounding box center [408, 202] width 817 height 404
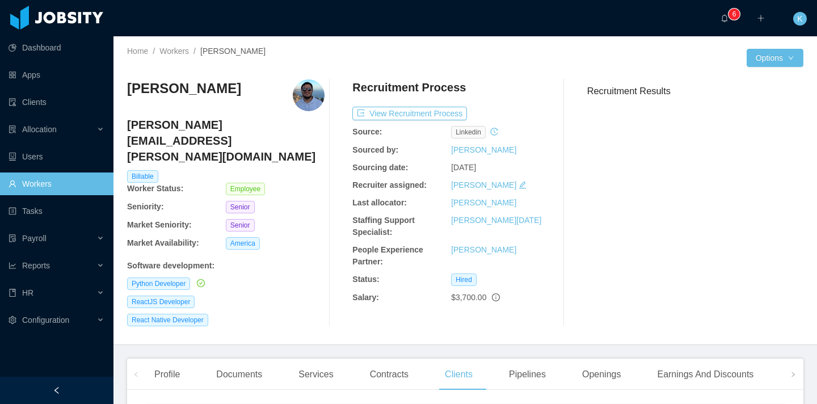
click at [5, 10] on div at bounding box center [56, 17] width 113 height 35
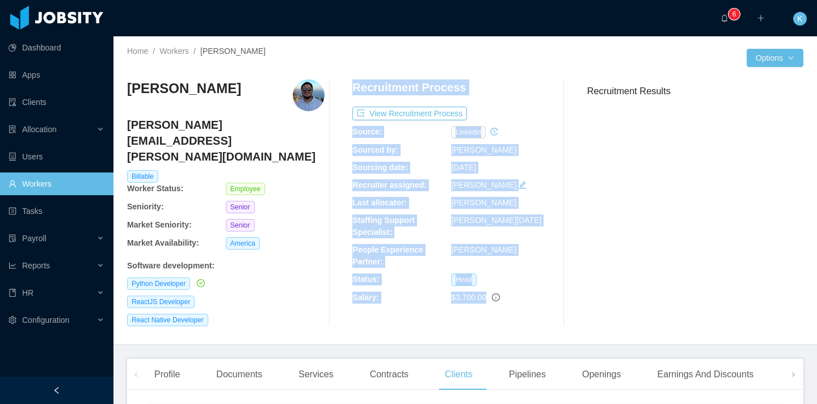
drag, startPoint x: 346, startPoint y: 86, endPoint x: 514, endPoint y: 320, distance: 288.1
click at [514, 320] on div "Home / Workers / [PERSON_NAME] / Options [PERSON_NAME] [PERSON_NAME][EMAIL_ADDR…" at bounding box center [464, 190] width 703 height 308
click at [524, 288] on div "Recruitment Process View Recruitment Process Source: linkedin Sourced by: [PERS…" at bounding box center [450, 202] width 197 height 247
